Goal: Check status: Check status

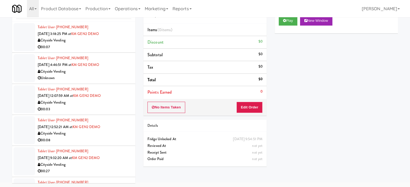
scroll to position [2958, 0]
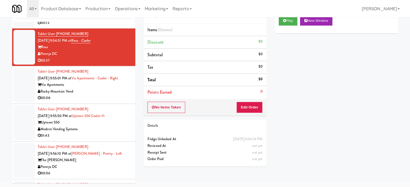
click at [99, 95] on div "Rocky Mountain Vend" at bounding box center [85, 91] width 94 height 7
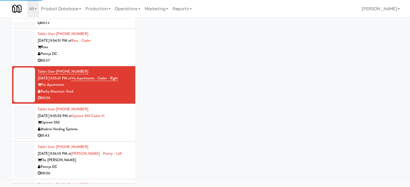
click at [110, 57] on div "Pennys DC" at bounding box center [85, 54] width 94 height 7
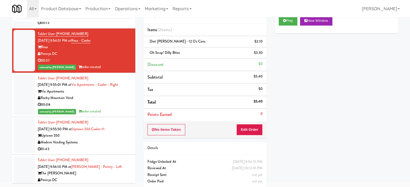
click at [128, 29] on li "Tablet User · (260) 579-3148 [DATE] 9:54:29 PM at 29 S LaSalle - Left - Fridge …" at bounding box center [73, 10] width 123 height 38
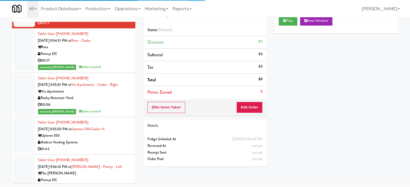
click at [115, 115] on div "Tablet User · (719) 930-4173 [DATE] 9:55:01 PM at Via Apartments - Cooler - Rig…" at bounding box center [85, 95] width 94 height 40
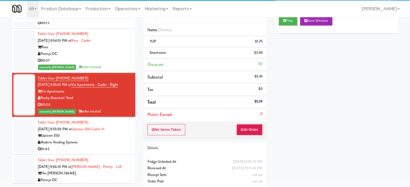
click at [94, 20] on div "H&H Vending" at bounding box center [85, 16] width 94 height 7
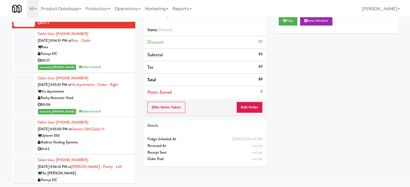
click at [121, 95] on div "Via Apartments" at bounding box center [85, 91] width 94 height 7
